Goal: Task Accomplishment & Management: Manage account settings

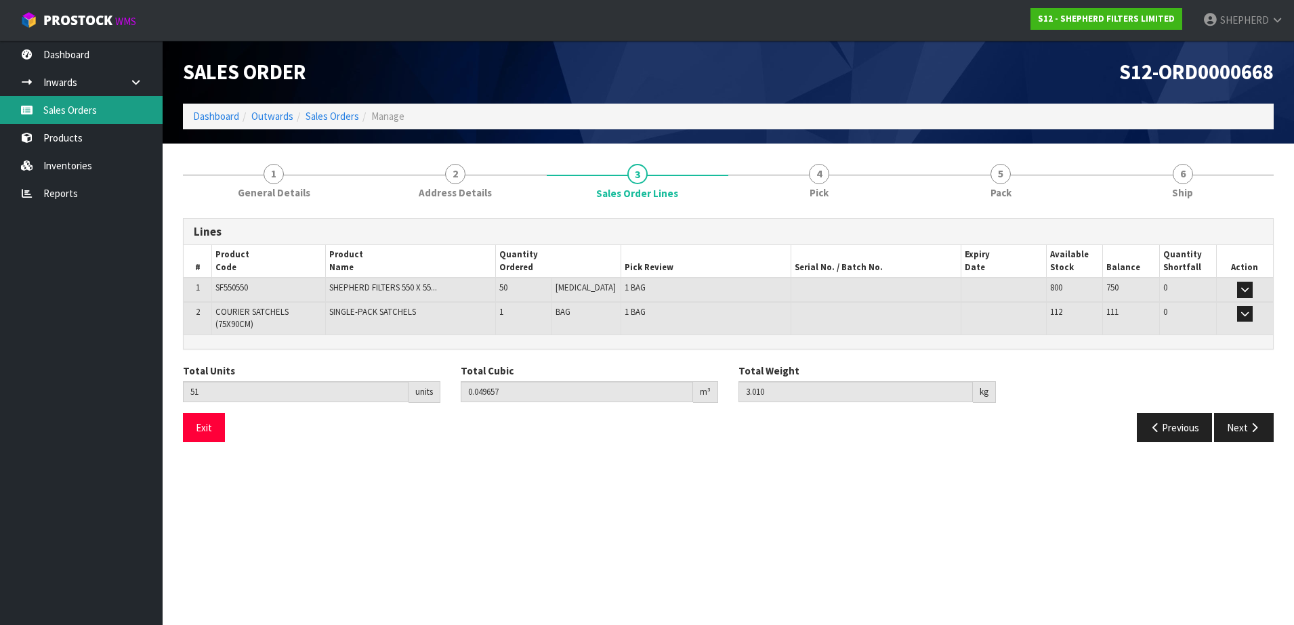
click at [83, 115] on link "Sales Orders" at bounding box center [81, 110] width 163 height 28
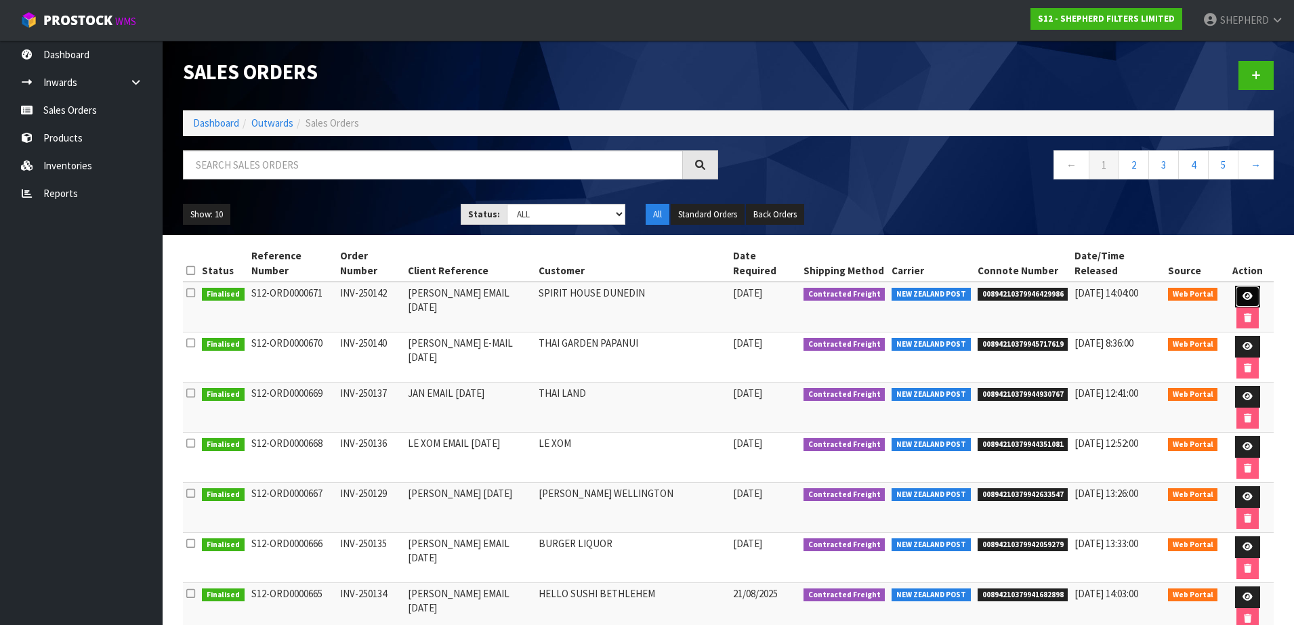
click at [1242, 292] on icon at bounding box center [1247, 296] width 10 height 9
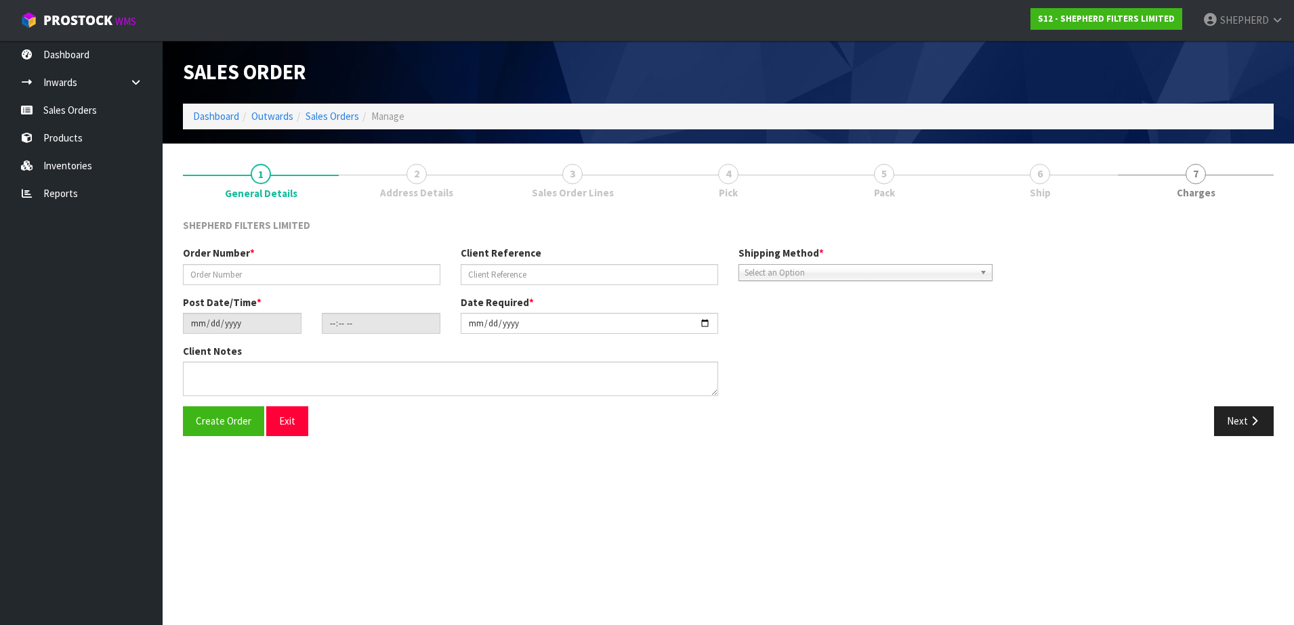
type input "INV-250142"
type input "[PERSON_NAME] EMAIL [DATE]"
type input "[DATE]"
type input "20:48:00.000"
type input "[DATE]"
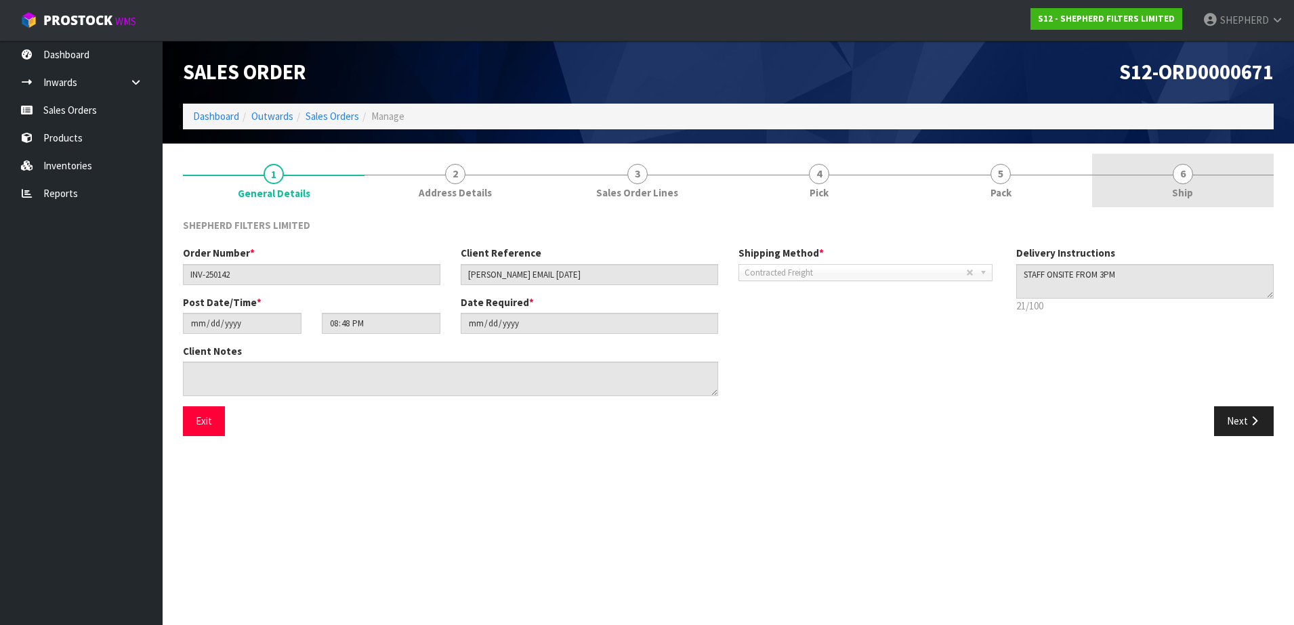
click at [1185, 164] on span "6" at bounding box center [1183, 174] width 20 height 20
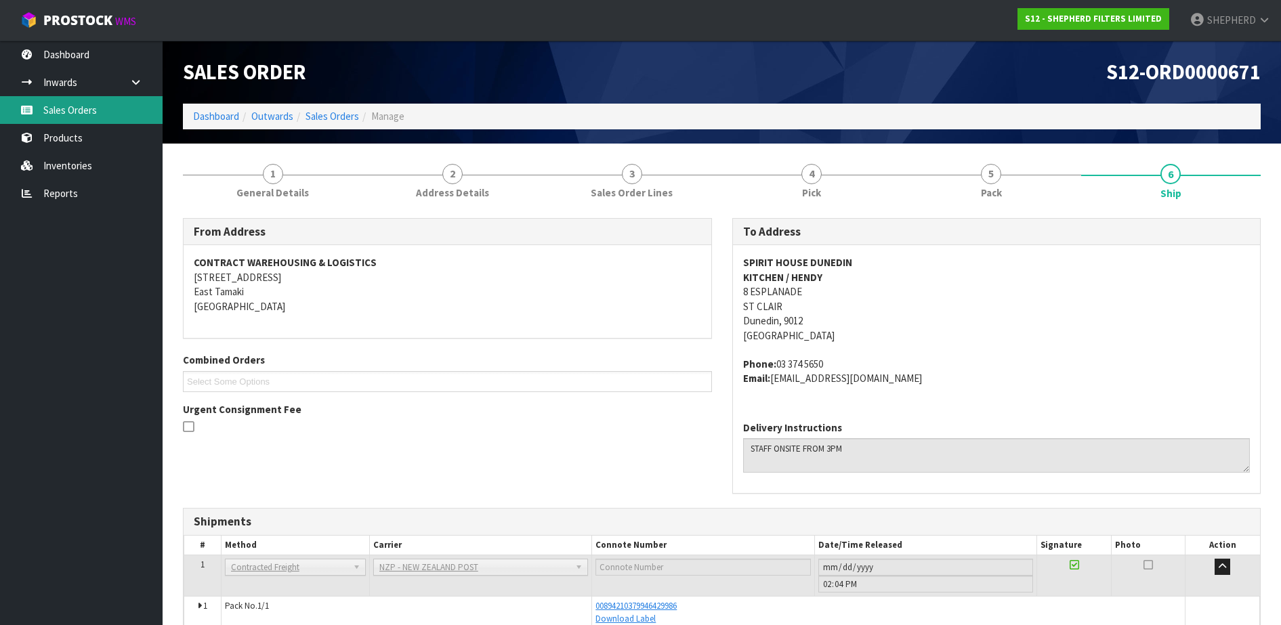
click at [100, 110] on link "Sales Orders" at bounding box center [81, 110] width 163 height 28
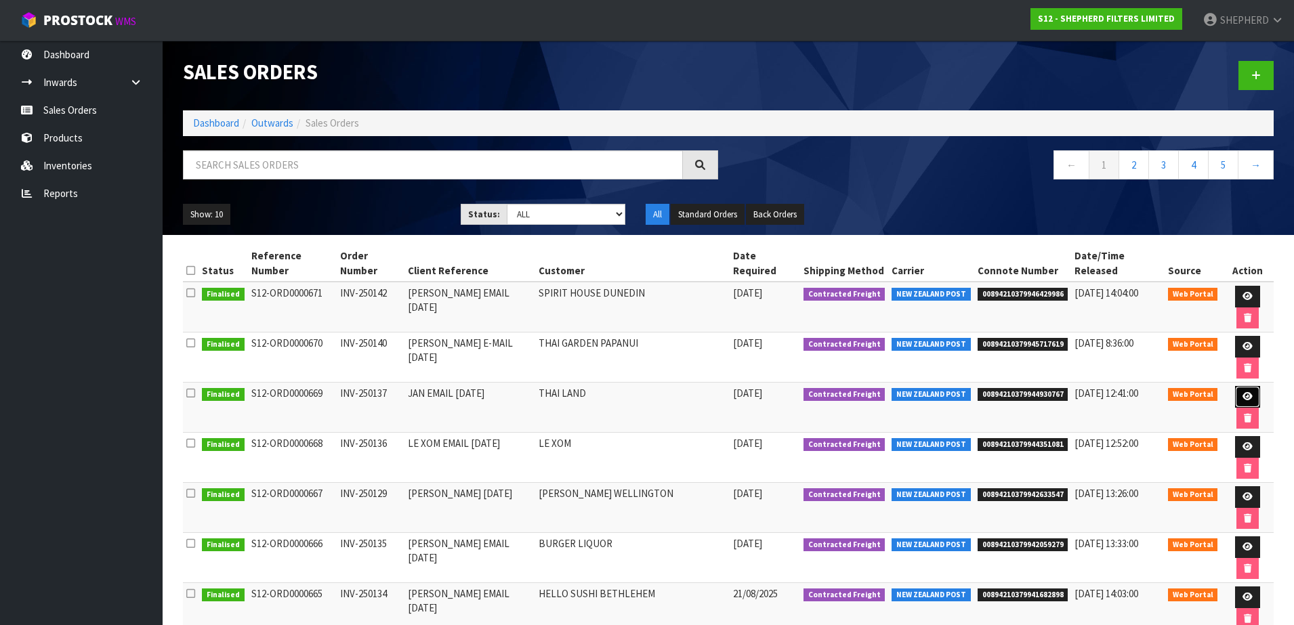
click at [1242, 392] on icon at bounding box center [1247, 396] width 10 height 9
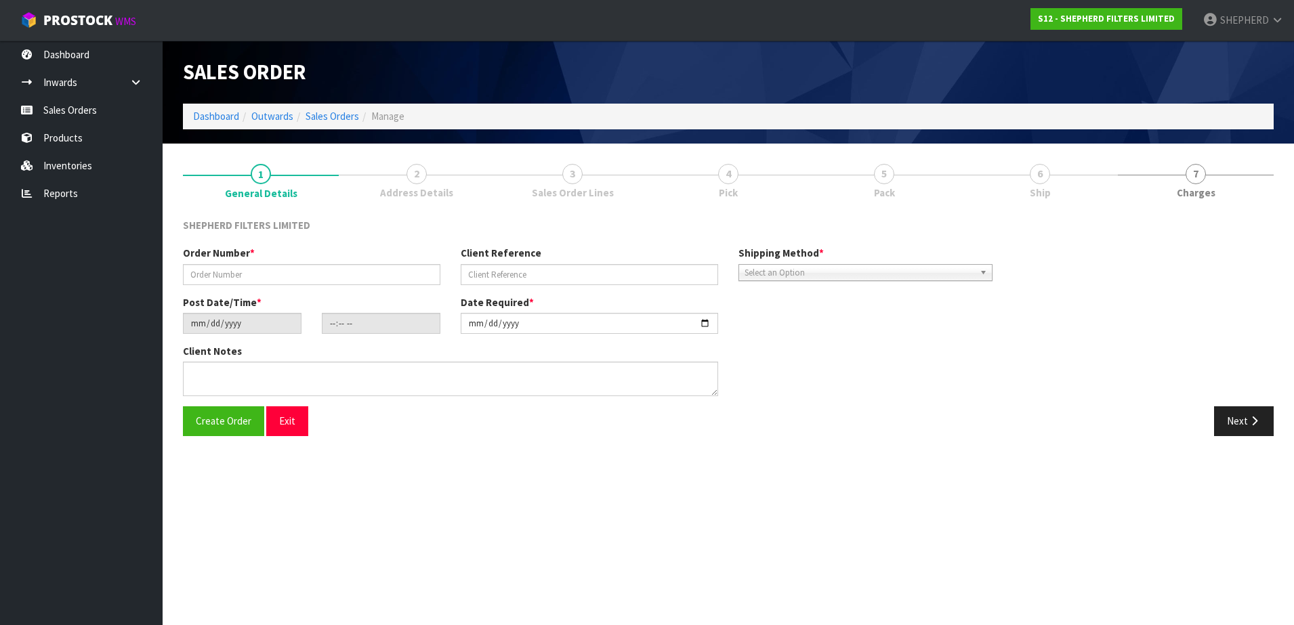
type input "INV-250137"
type input "JAN EMAIL [DATE]"
type input "[DATE]"
type input "18:50:00.000"
type input "[DATE]"
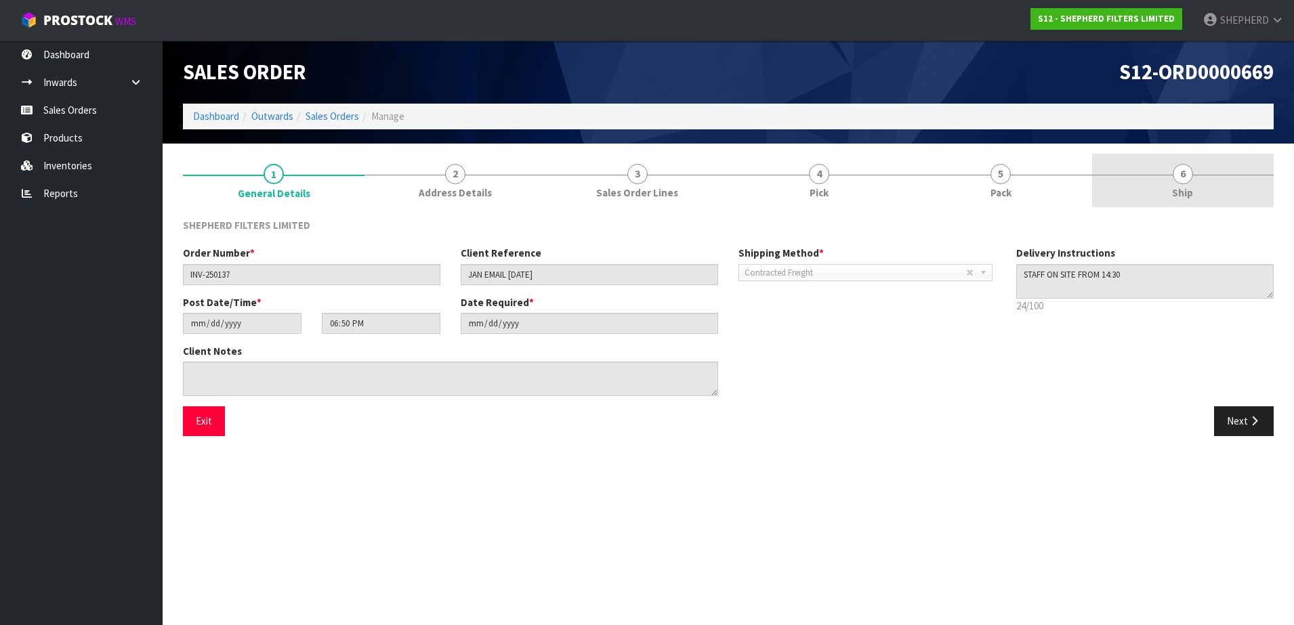
click at [1183, 168] on span "6" at bounding box center [1183, 174] width 20 height 20
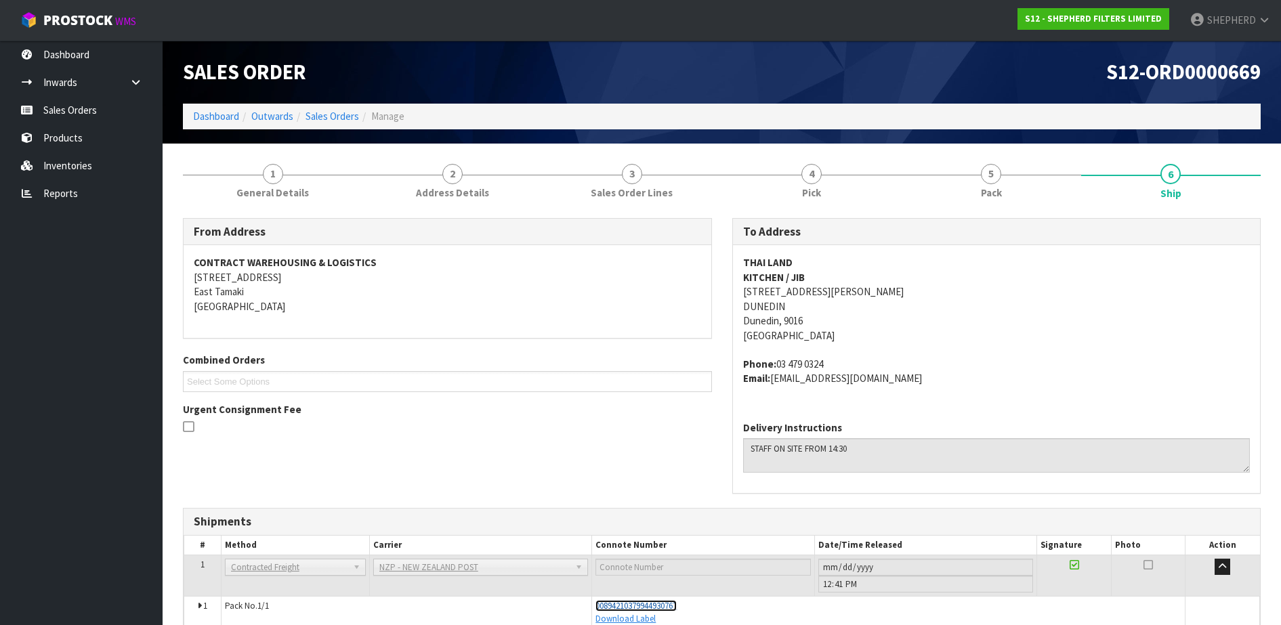
click at [662, 606] on span "00894210379944930767" at bounding box center [635, 606] width 81 height 12
click at [74, 112] on link "Sales Orders" at bounding box center [81, 110] width 163 height 28
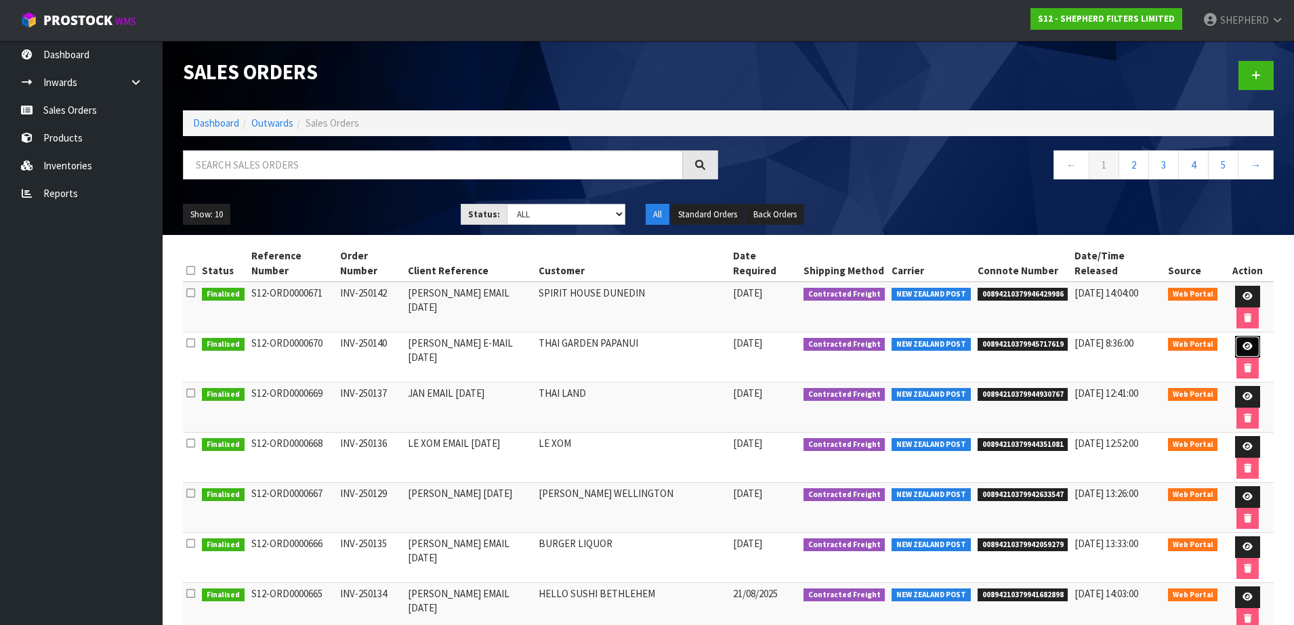
click at [1242, 342] on icon at bounding box center [1247, 346] width 10 height 9
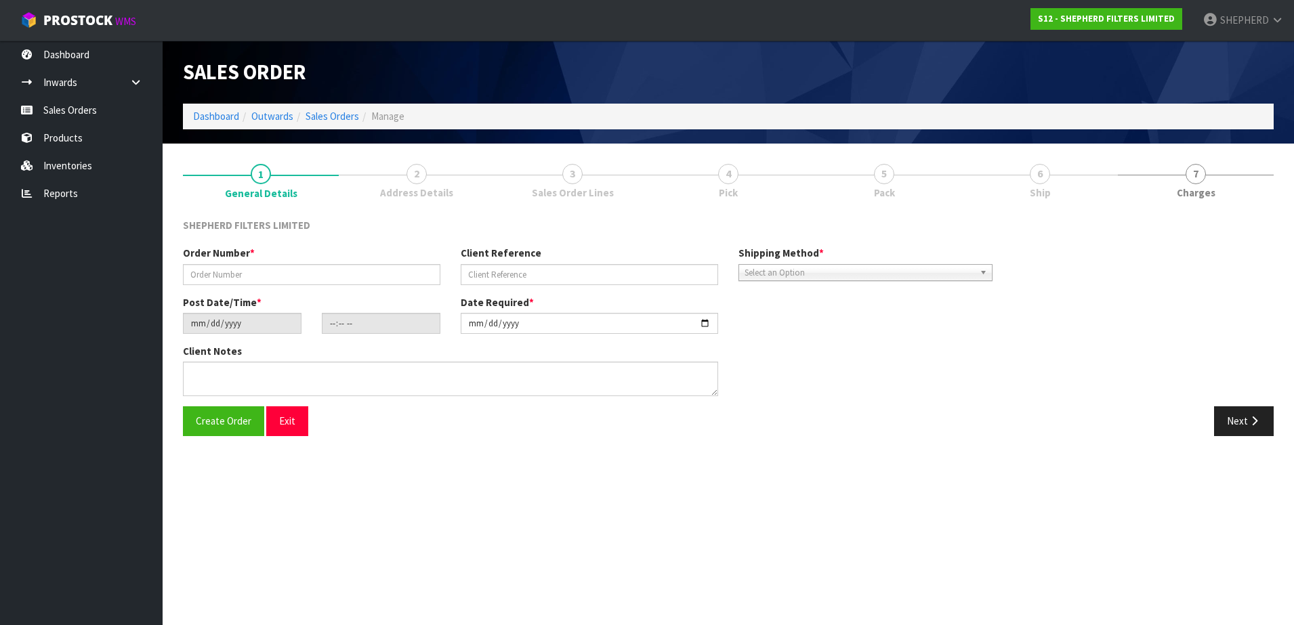
type input "INV-250140"
type input "[PERSON_NAME] E-MAIL [DATE]"
type input "[DATE]"
type input "16:30:00.000"
type input "[DATE]"
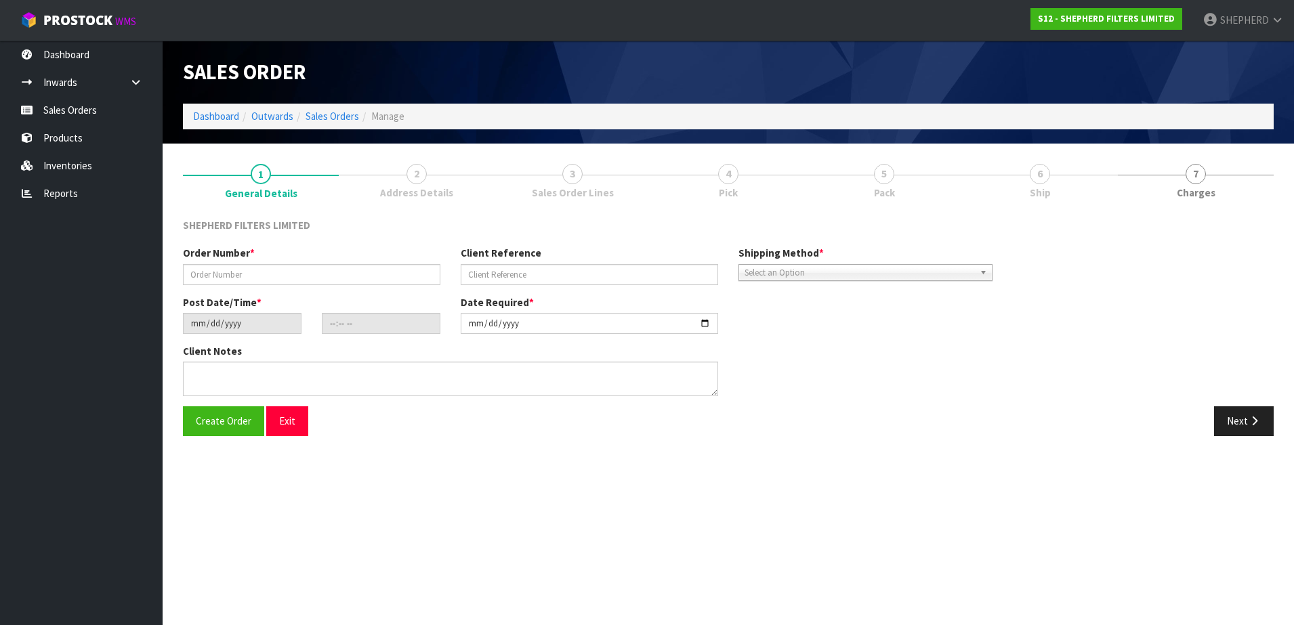
type textarea "DELIVER TO OFFICE: [STREET_ADDRESS]"
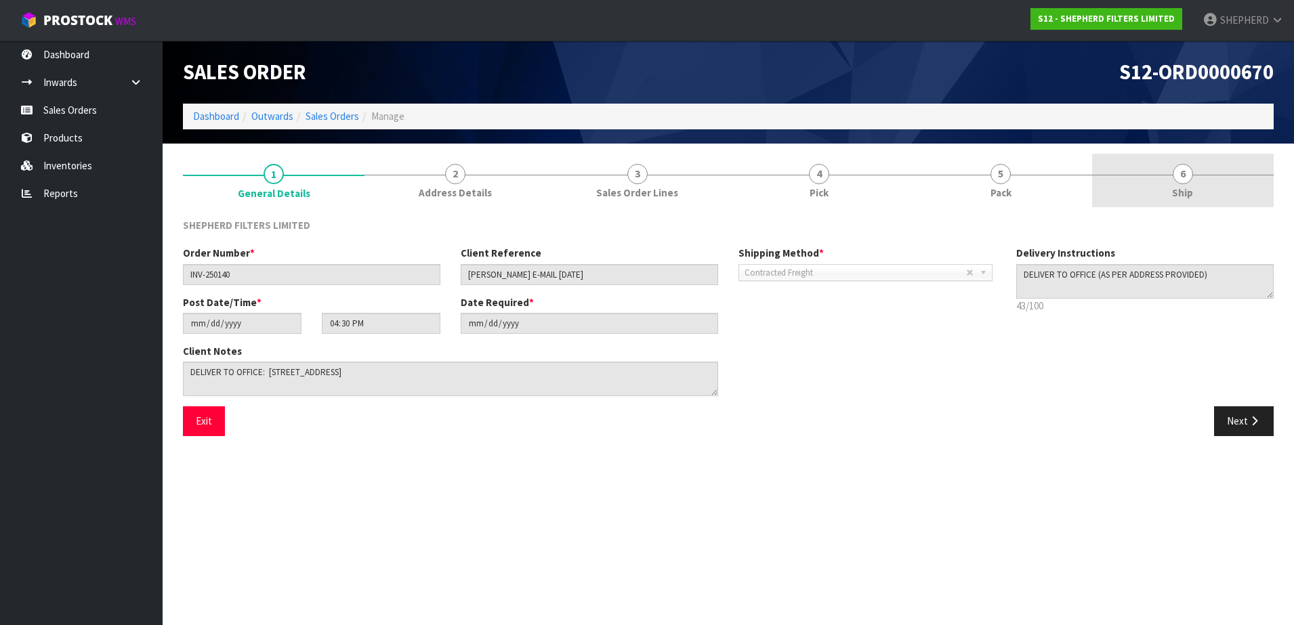
click at [1189, 176] on span "6" at bounding box center [1183, 174] width 20 height 20
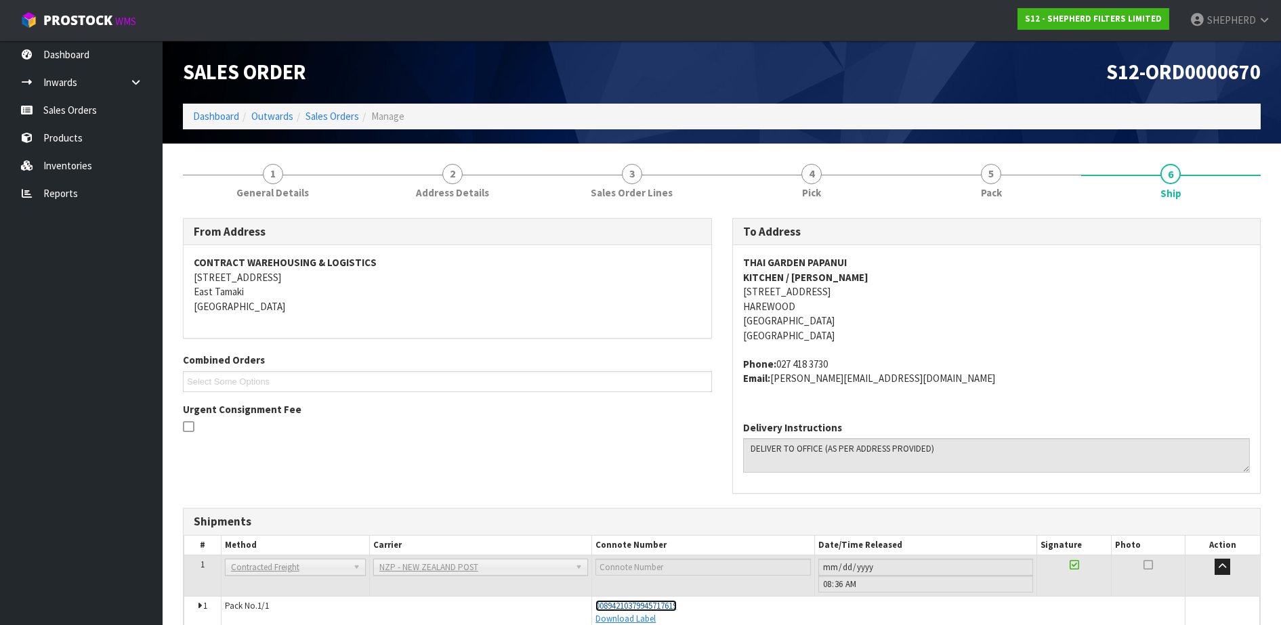
click at [665, 603] on span "00894210379945717619" at bounding box center [635, 606] width 81 height 12
